Goal: Information Seeking & Learning: Learn about a topic

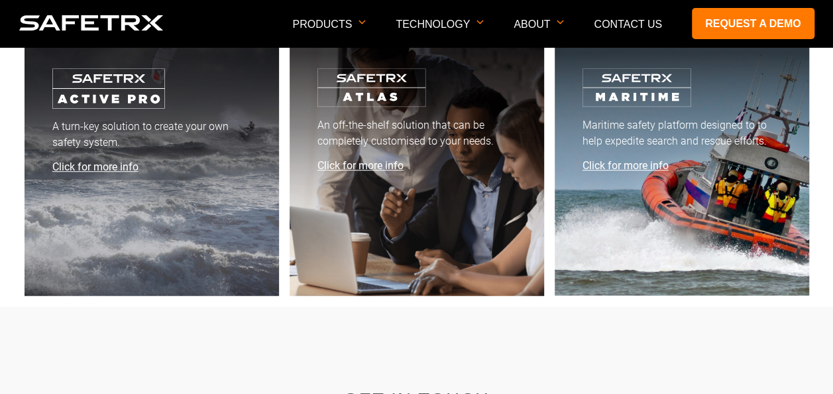
scroll to position [5370, 0]
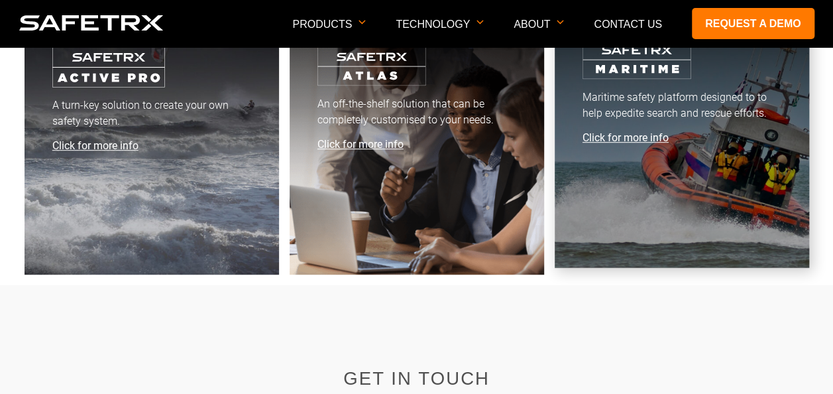
click at [748, 176] on link "Maritime safety platform designed to to help expedite search and rescue efforts…" at bounding box center [682, 140] width 255 height 255
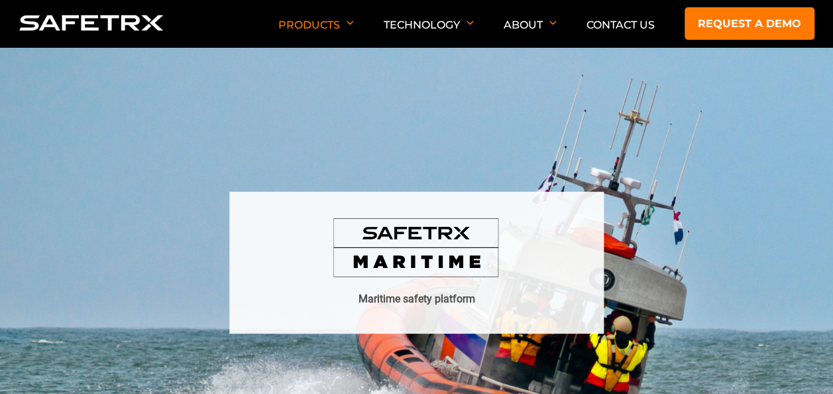
click at [448, 96] on img at bounding box center [416, 261] width 833 height 427
